Goal: Information Seeking & Learning: Understand process/instructions

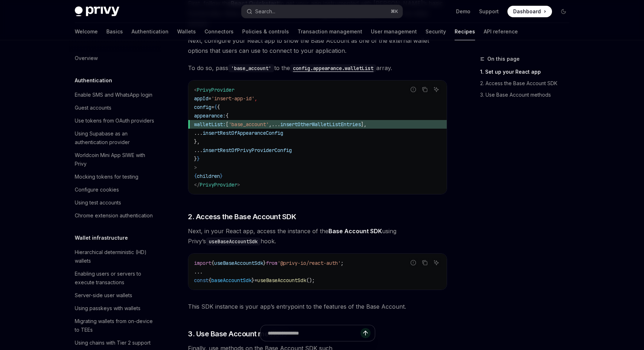
scroll to position [893, 0]
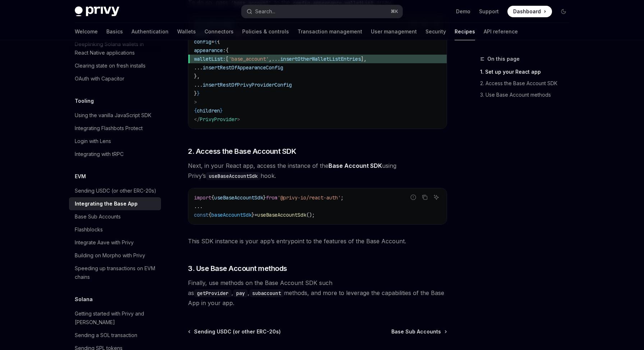
scroll to position [291, 0]
